Goal: Information Seeking & Learning: Learn about a topic

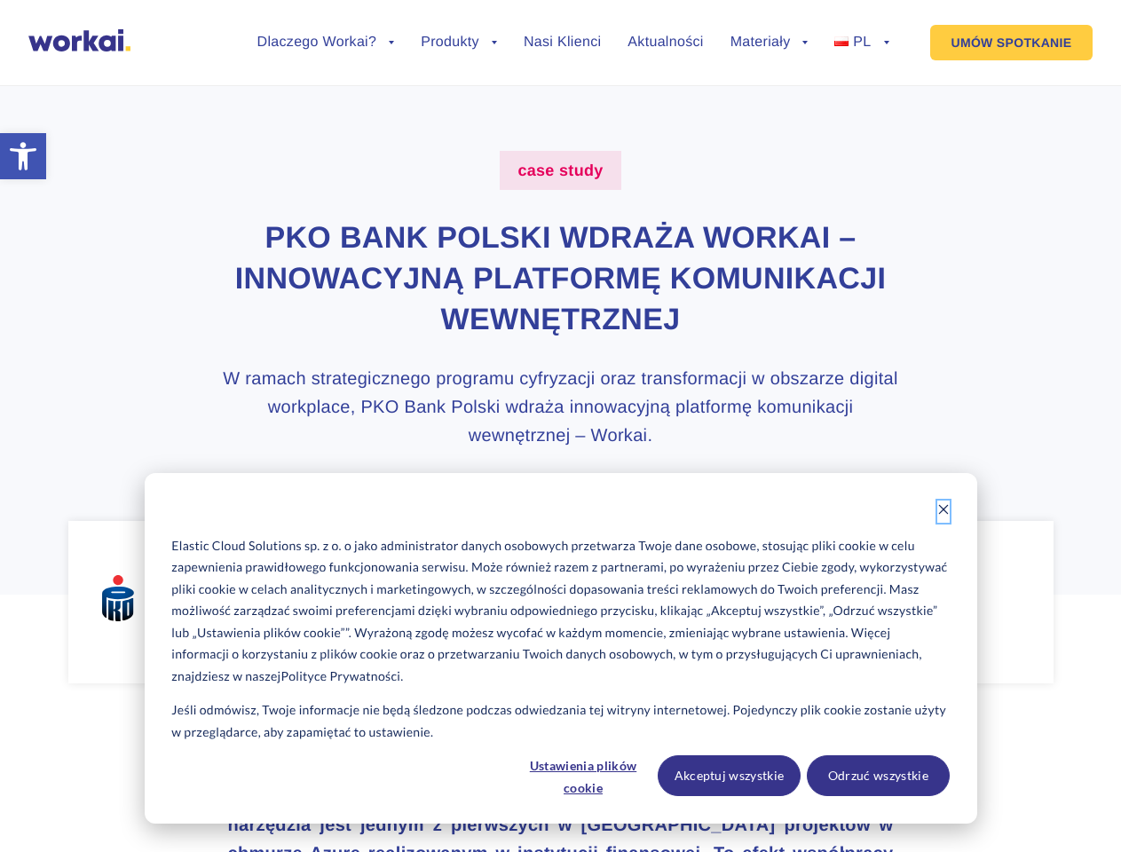
click at [943, 511] on icon "Dismiss cookie banner" at bounding box center [943, 509] width 12 height 12
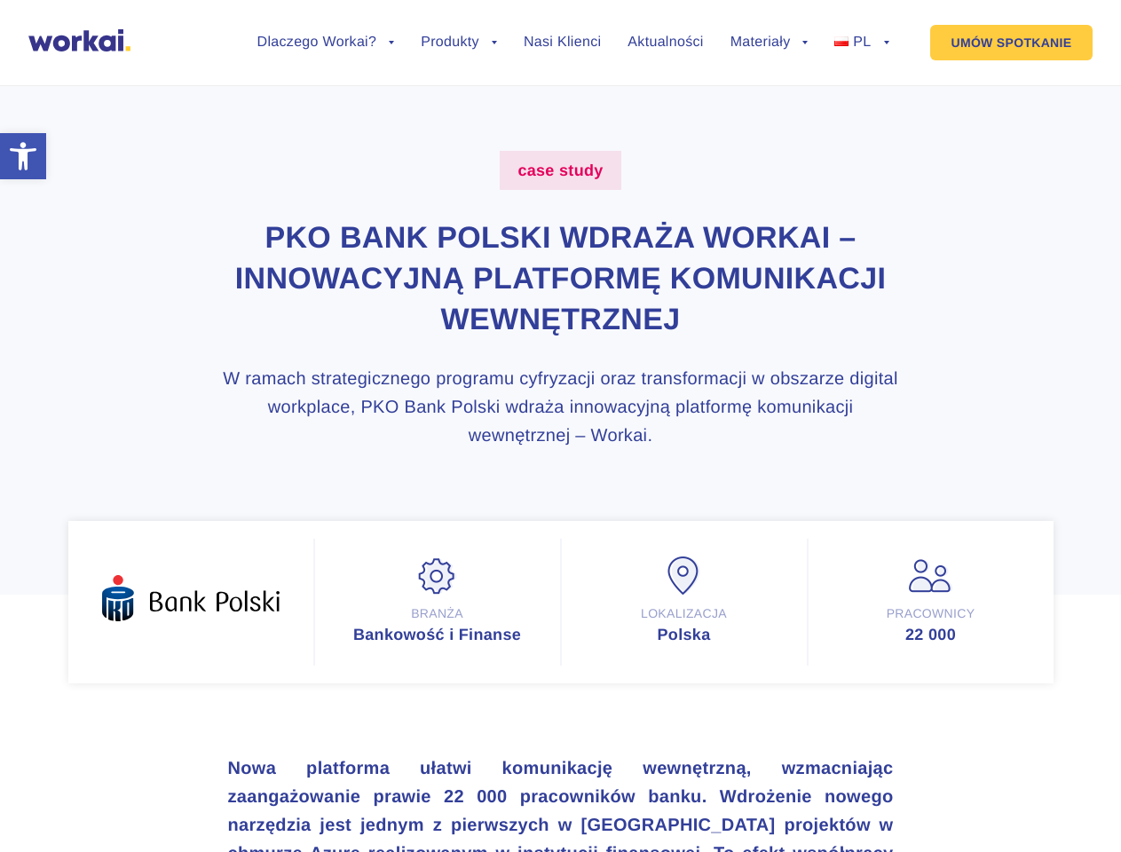
click at [584, 775] on strong "Nowa platforma ułatwi komunikację wewnętrzną, wzmacniając zaangażowanie prawie …" at bounding box center [560, 783] width 665 height 48
click at [729, 775] on strong "Nowa platforma ułatwi komunikację wewnętrzną, wzmacniając zaangażowanie prawie …" at bounding box center [560, 783] width 665 height 48
click at [877, 775] on strong "Nowa platforma ułatwi komunikację wewnętrzną, wzmacniając zaangażowanie prawie …" at bounding box center [560, 783] width 665 height 48
click at [326, 56] on li "Dlaczego Workai? back Dlaczego Workai? Kalkulator ROI Intranetu Bezpieczeństwo" at bounding box center [326, 55] width 138 height 41
click at [326, 43] on link "Dlaczego Workai?" at bounding box center [326, 42] width 138 height 14
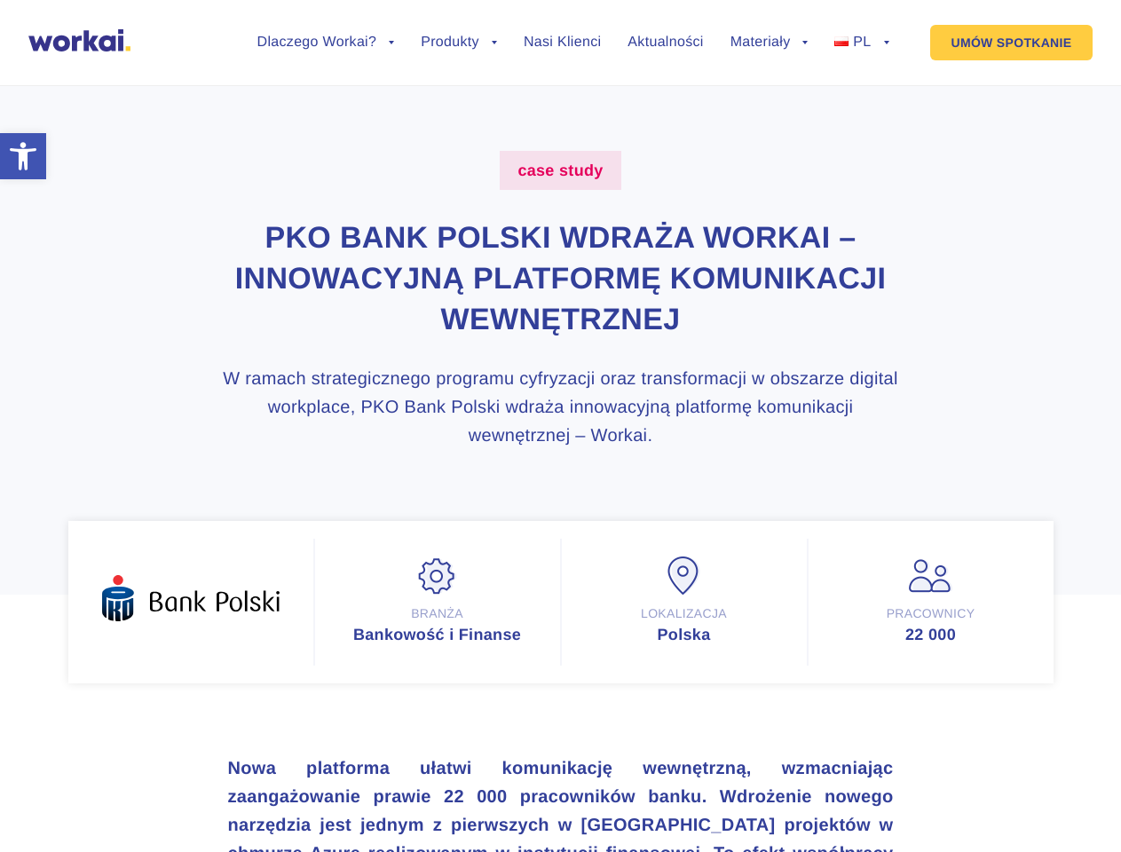
click at [459, 56] on li "Produkty back Workai Intranet Workai Connections Workai Knowledge Workai Mobile…" at bounding box center [459, 55] width 76 height 41
click at [769, 56] on li "Materiały back Centrum pomocy Przewodniki i ebooki Blog" at bounding box center [769, 55] width 78 height 41
click at [769, 43] on link "Materiały" at bounding box center [769, 42] width 78 height 14
click at [861, 56] on li "PL back EN FR ES DE" at bounding box center [861, 55] width 54 height 41
